Goal: Use online tool/utility: Utilize a website feature to perform a specific function

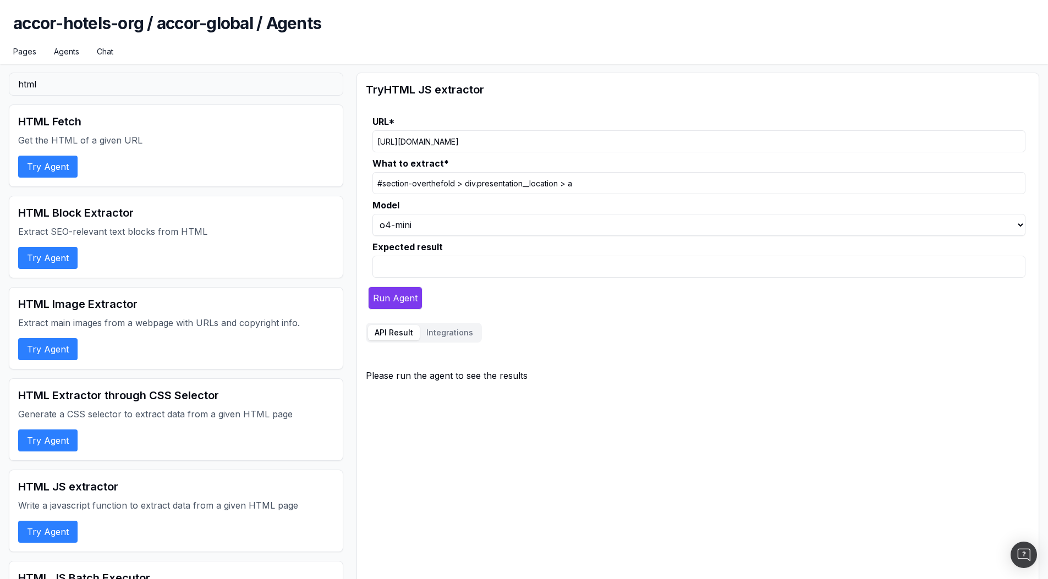
select select "1"
click at [585, 141] on input "[URL][DOMAIN_NAME]" at bounding box center [698, 141] width 653 height 22
click at [45, 166] on button "Try Agent" at bounding box center [47, 167] width 59 height 22
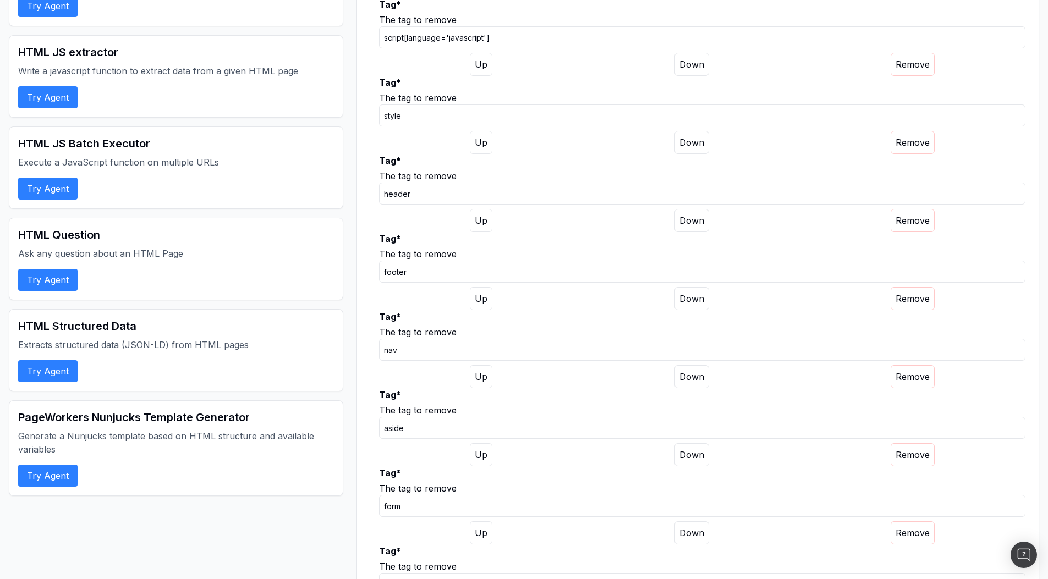
scroll to position [453, 0]
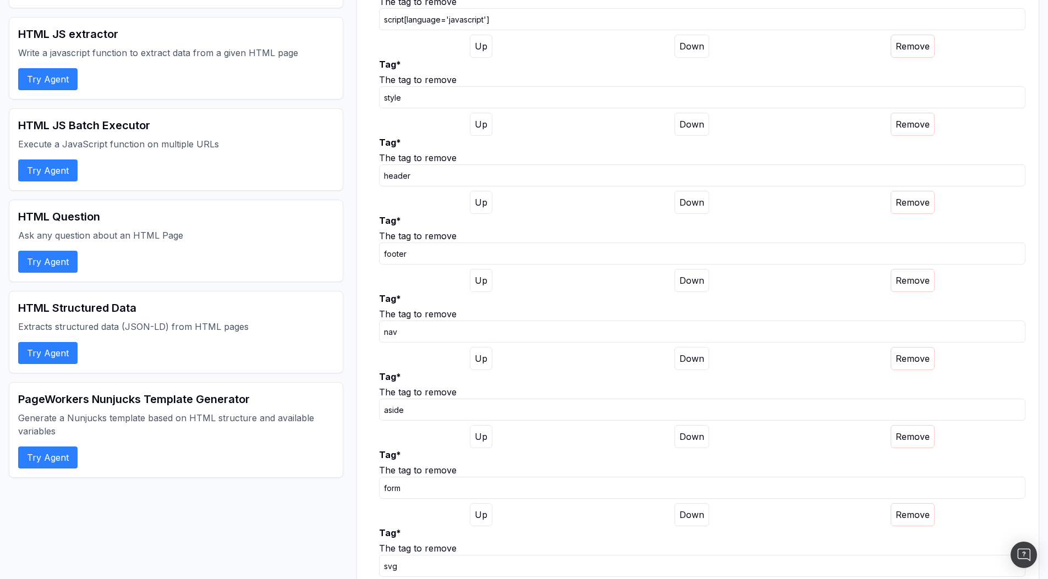
click at [54, 259] on button "Try Agent" at bounding box center [47, 262] width 59 height 22
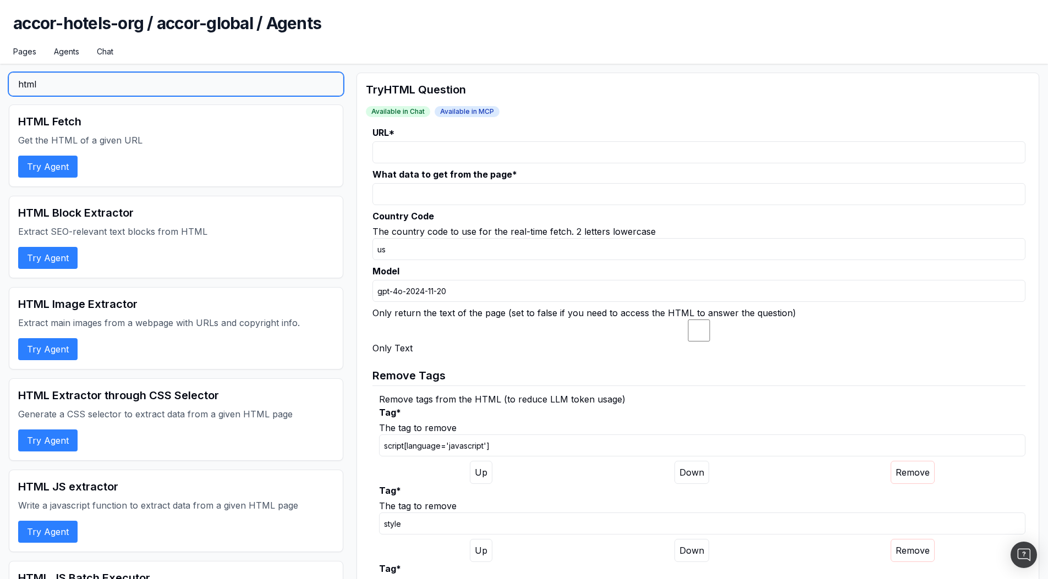
click at [74, 84] on input "html" at bounding box center [176, 84] width 334 height 23
click at [533, 172] on label "What data to get from the page *" at bounding box center [698, 174] width 653 height 13
click at [533, 183] on input "What data to get from the page *" at bounding box center [698, 194] width 653 height 22
click at [477, 150] on input "URL *" at bounding box center [698, 152] width 653 height 22
paste input "[URL][DOMAIN_NAME]"
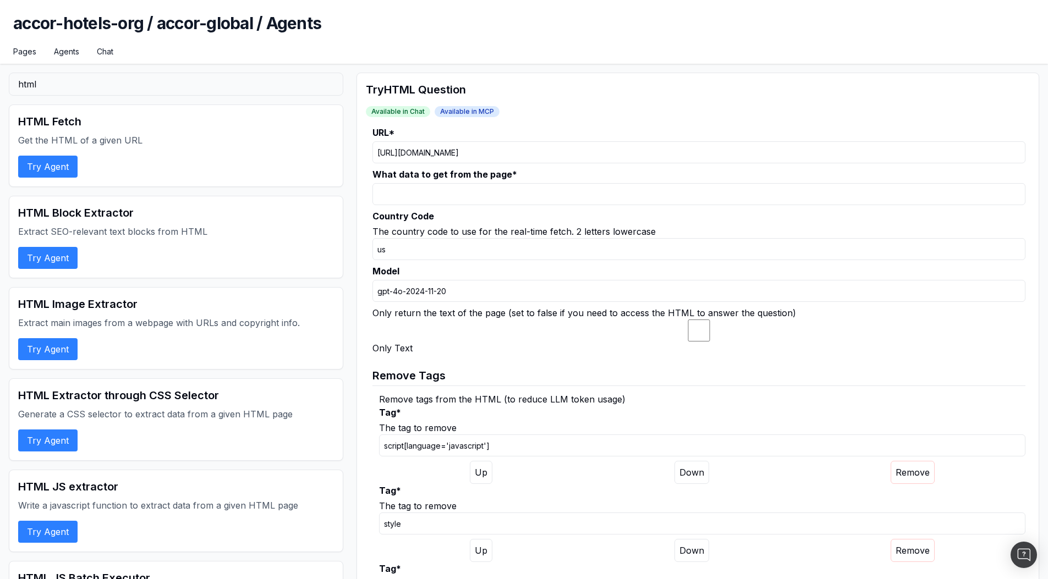
type input "[URL][DOMAIN_NAME]"
click at [462, 190] on input "What data to get from the page *" at bounding box center [698, 194] width 653 height 22
paste input "Extract the text content within that node '#section-overthefold > div.presentat…"
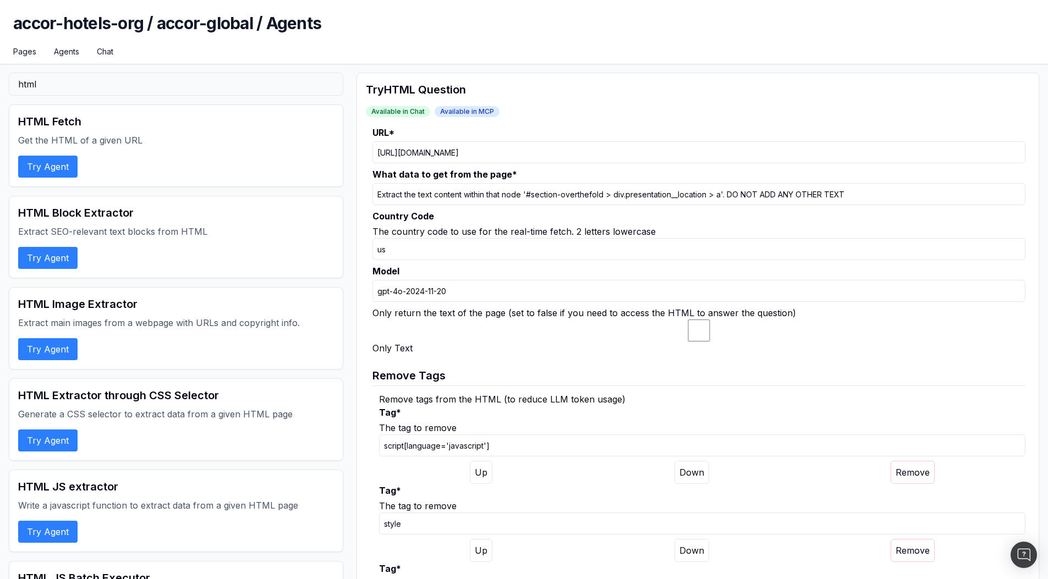
scroll to position [675, 0]
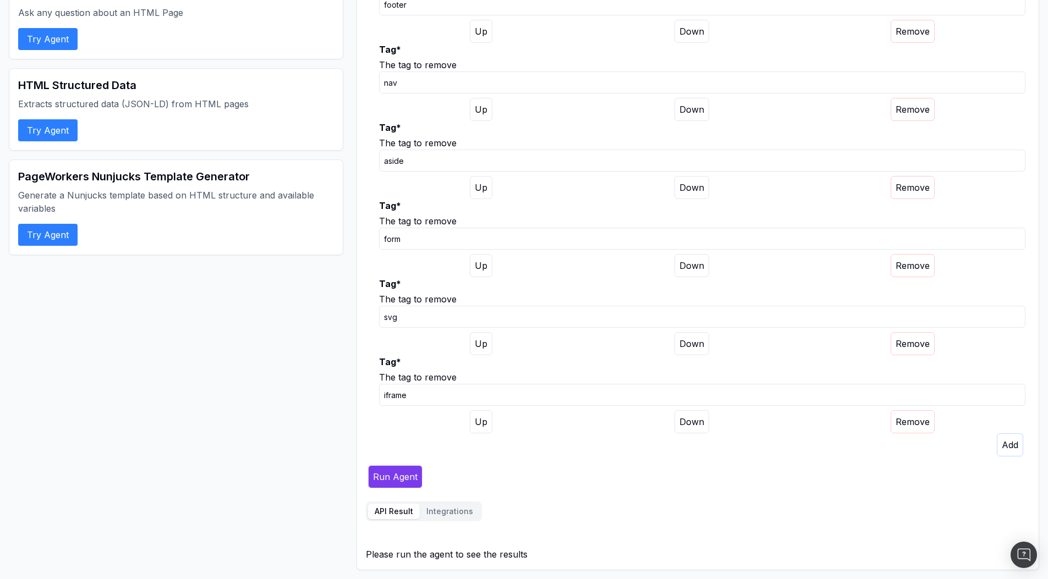
type input "Extract the text content within that node '#section-overthefold > div.presentat…"
click at [405, 478] on button "Run Agent" at bounding box center [395, 476] width 54 height 23
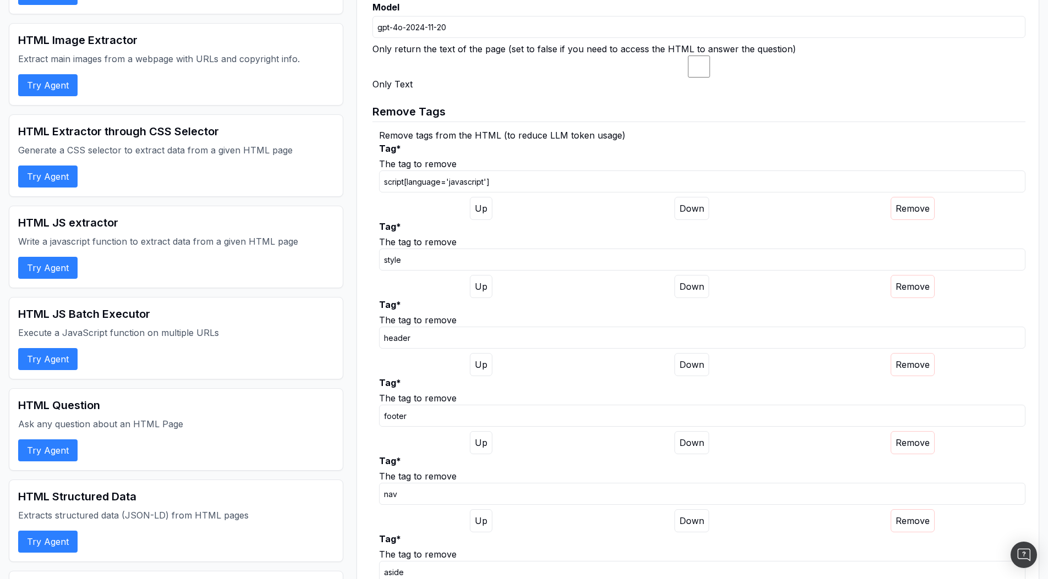
scroll to position [0, 0]
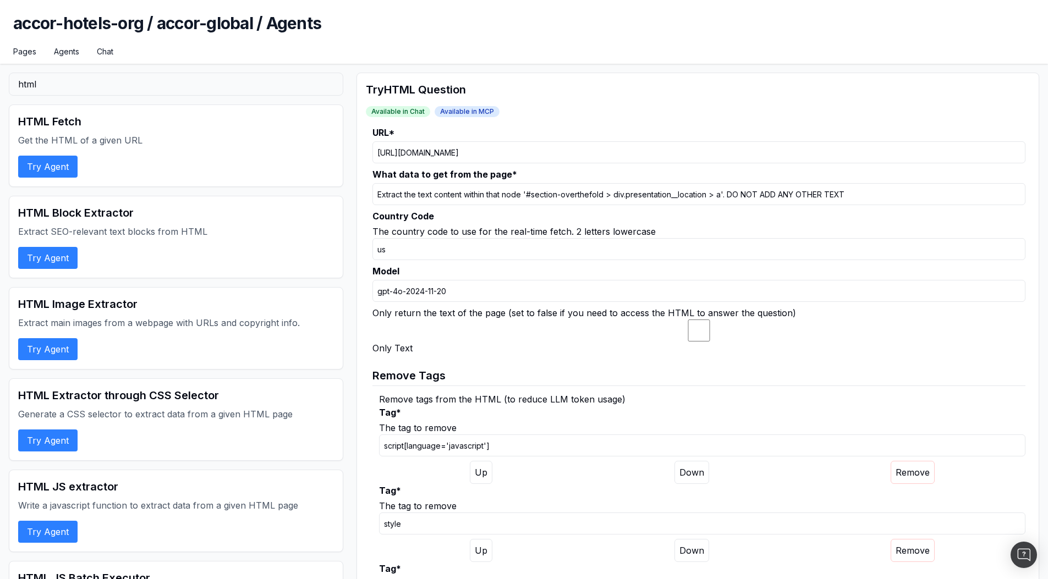
click at [813, 193] on input "Extract the text content within that node '#section-overthefold > div.presentat…" at bounding box center [698, 194] width 653 height 22
